Goal: Task Accomplishment & Management: Manage account settings

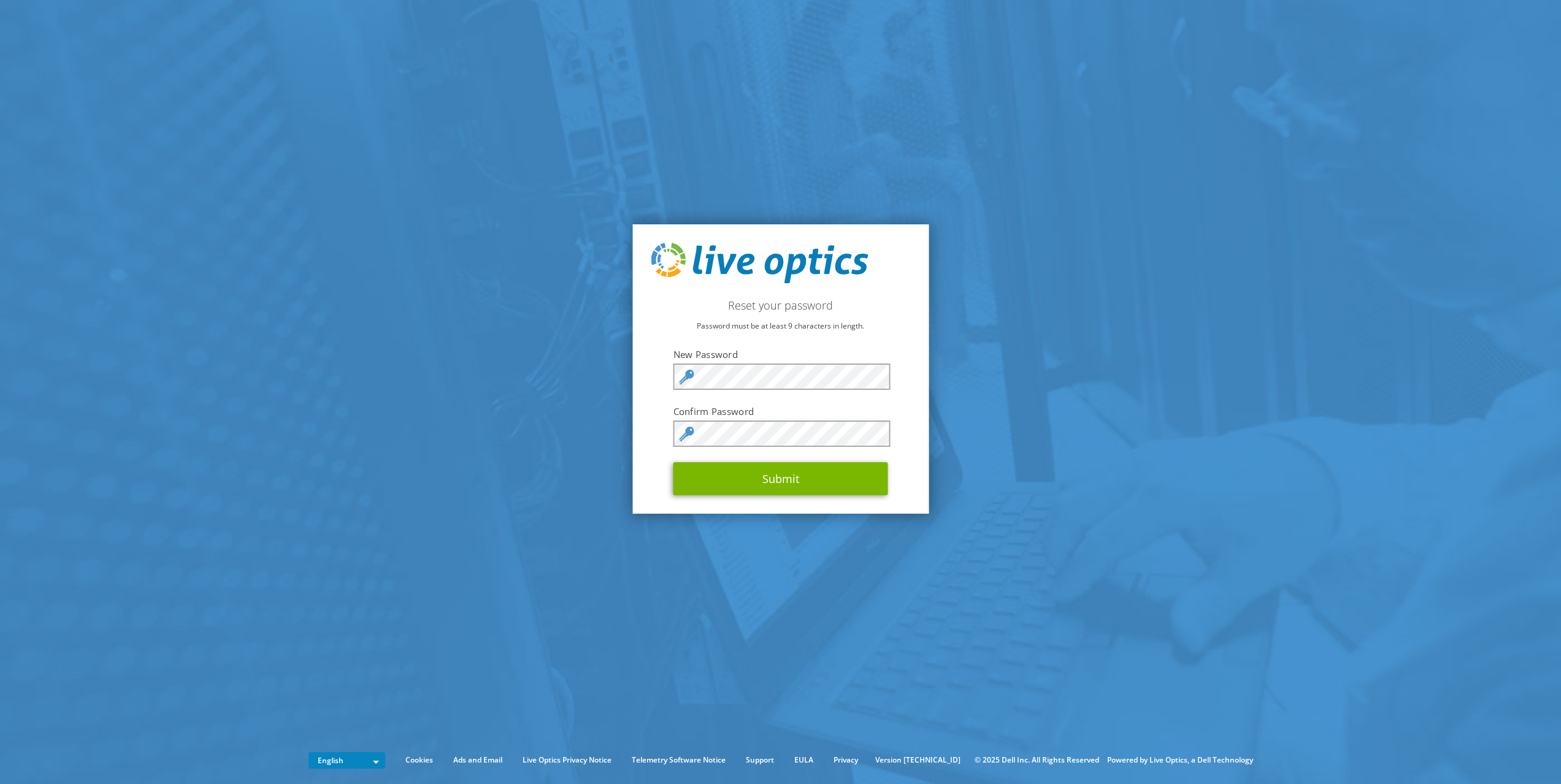
click at [785, 305] on h2 "Reset your password" at bounding box center [780, 306] width 260 height 13
click at [782, 482] on button "Submit" at bounding box center [780, 478] width 215 height 34
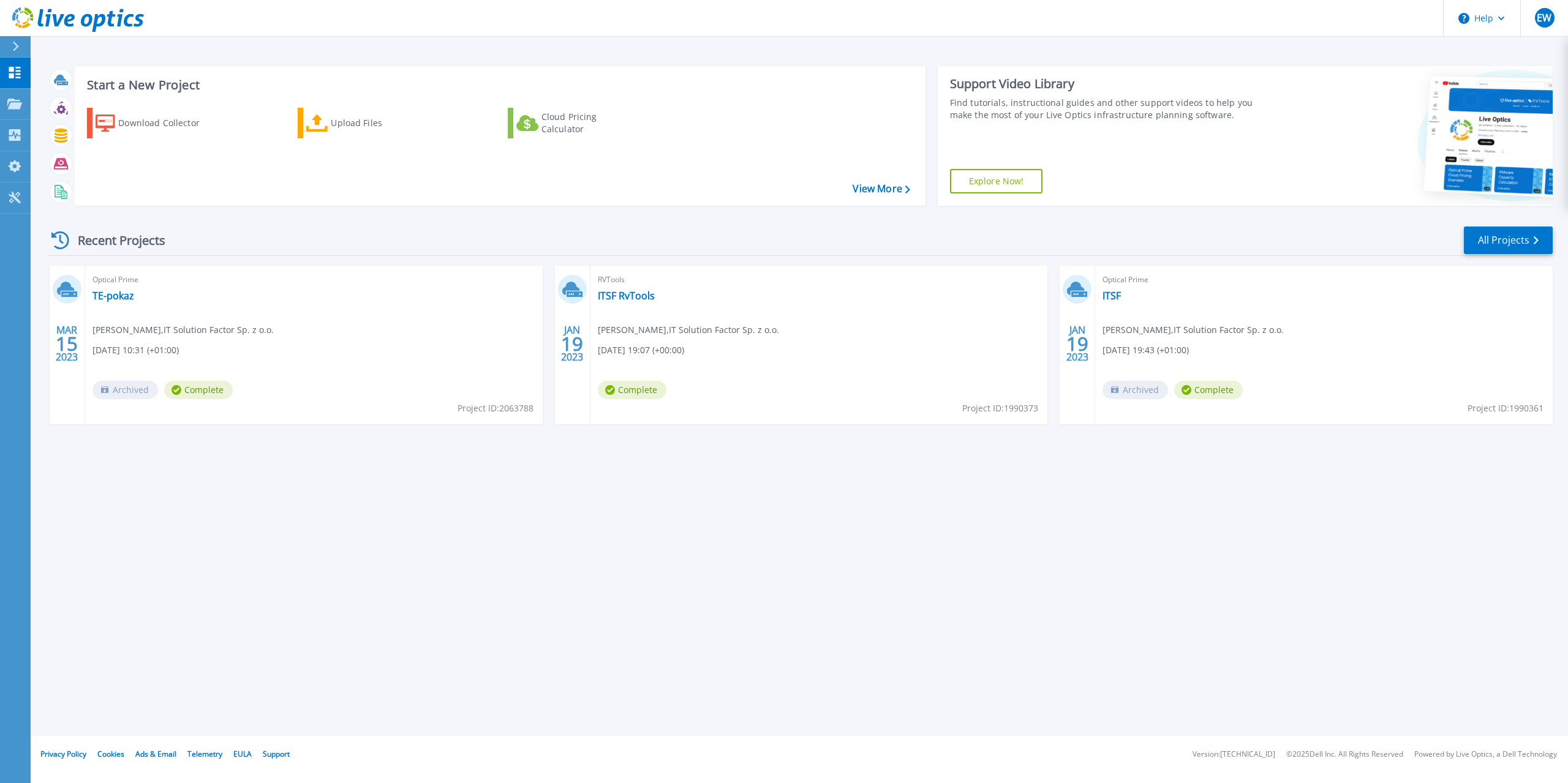
click at [854, 475] on div "Start a New Project Download Collector Upload Files Cloud Pricing Calculator Vi…" at bounding box center [799, 368] width 1537 height 736
